Goal: Task Accomplishment & Management: Use online tool/utility

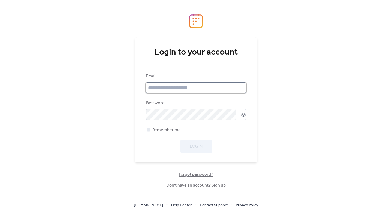
click at [149, 88] on input "email" at bounding box center [196, 88] width 101 height 11
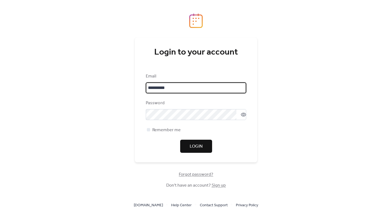
type input "**********"
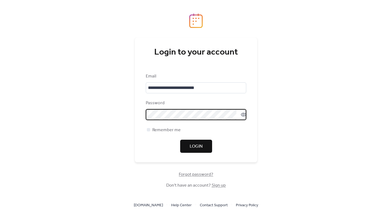
click at [197, 143] on span "Login" at bounding box center [196, 146] width 13 height 7
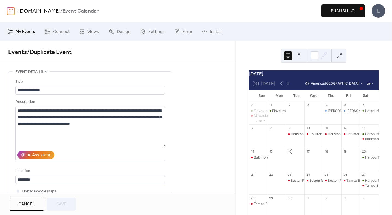
click at [0, 215] on nordpass-portal at bounding box center [0, 215] width 0 height 0
click at [39, 10] on link "[DOMAIN_NAME]" at bounding box center [39, 11] width 42 height 10
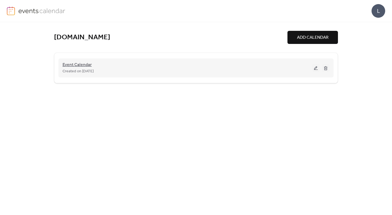
click at [79, 64] on span "Event Calendar" at bounding box center [77, 65] width 29 height 7
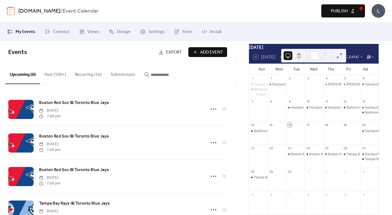
scroll to position [28, 0]
